Goal: Information Seeking & Learning: Learn about a topic

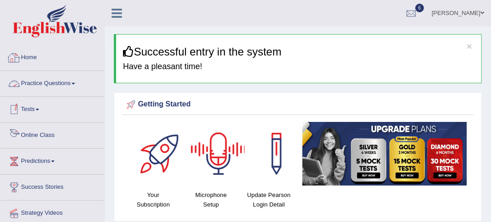
click at [59, 79] on link "Practice Questions" at bounding box center [52, 82] width 104 height 23
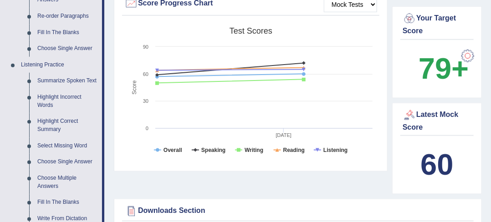
scroll to position [319, 0]
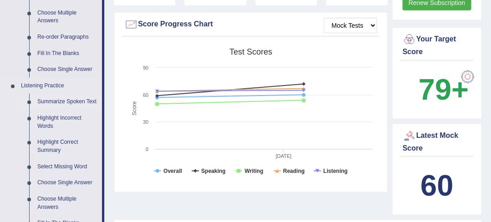
click at [73, 101] on link "Summarize Spoken Text" at bounding box center [67, 102] width 69 height 16
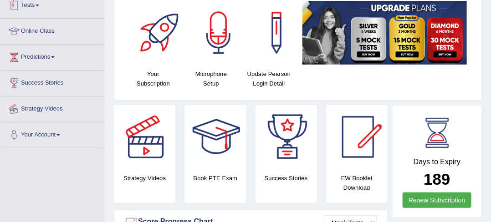
scroll to position [145, 0]
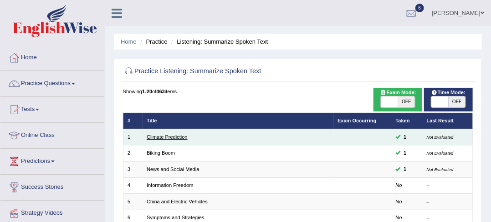
click at [162, 139] on link "Climate Prediction" at bounding box center [167, 136] width 41 height 5
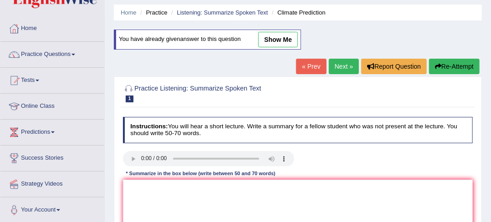
scroll to position [46, 0]
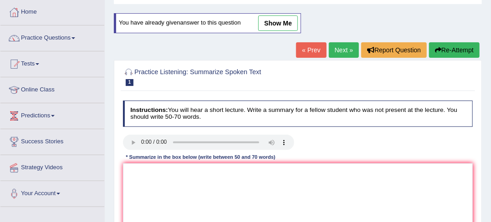
click at [178, 143] on div at bounding box center [208, 143] width 171 height 17
drag, startPoint x: 178, startPoint y: 144, endPoint x: 87, endPoint y: 18, distance: 155.5
click at [94, 32] on div "Toggle navigation Home Practice Questions Speaking Practice Read Aloud Repeat S…" at bounding box center [245, 191] width 491 height 474
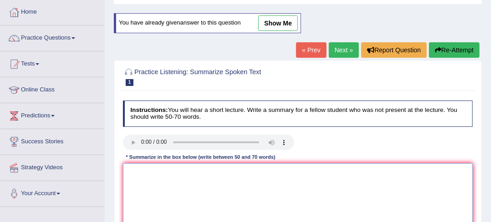
click at [314, 177] on textarea at bounding box center [298, 201] width 350 height 75
type textarea "s"
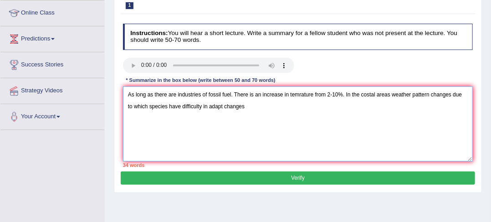
scroll to position [122, 0]
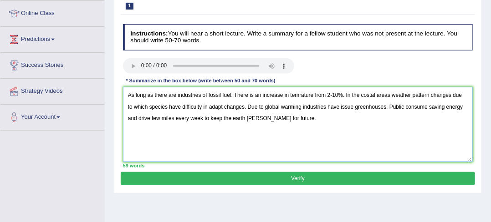
type textarea "As long as there are industries of fossil fuel. There is an increase in temratu…"
click at [267, 179] on button "Verify" at bounding box center [298, 178] width 354 height 13
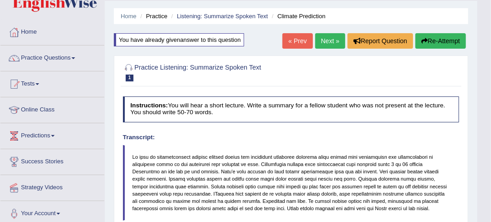
scroll to position [0, 0]
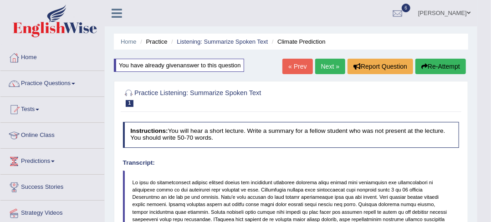
click at [327, 68] on link "Next »" at bounding box center [330, 66] width 30 height 15
